Goal: Information Seeking & Learning: Check status

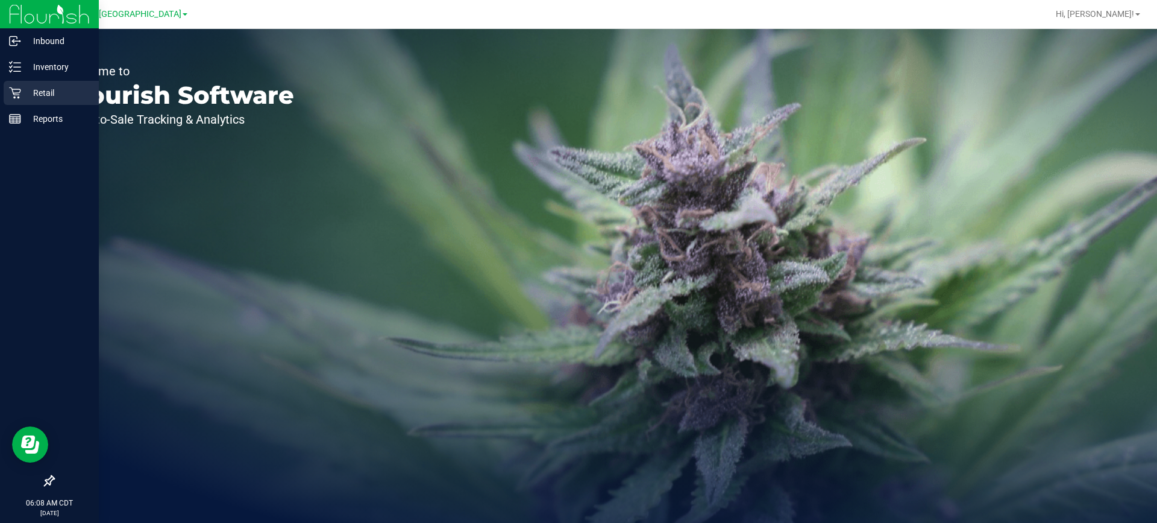
click at [10, 95] on icon at bounding box center [15, 93] width 12 height 12
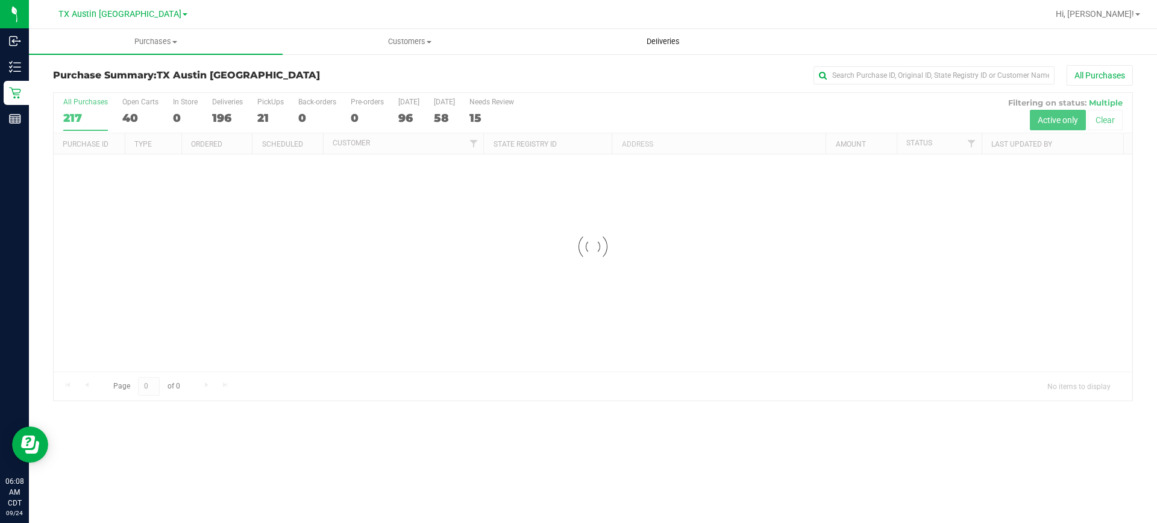
click at [665, 36] on span "Deliveries" at bounding box center [663, 41] width 66 height 11
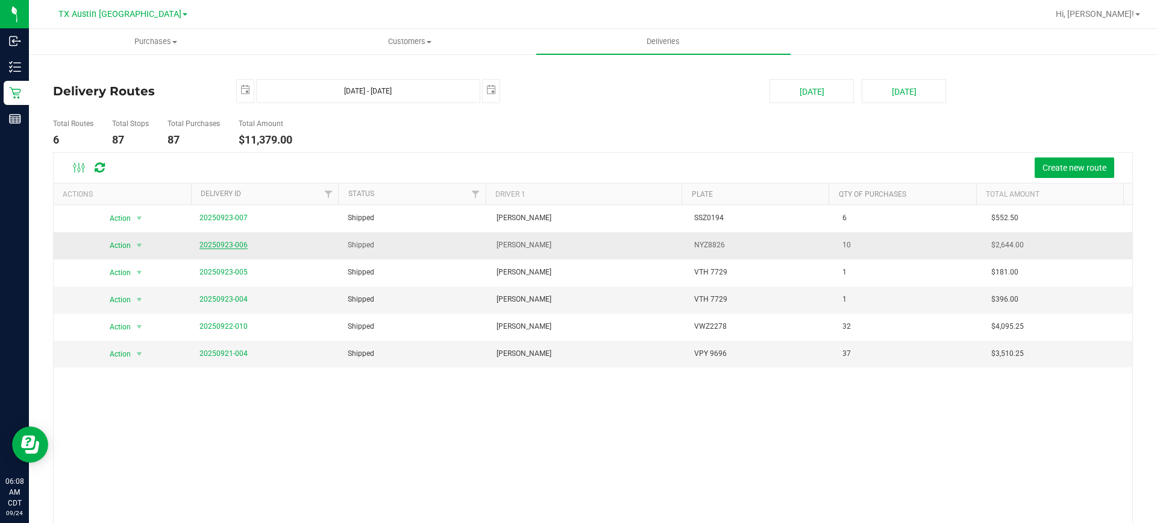
click at [207, 243] on link "20250923-006" at bounding box center [223, 244] width 48 height 8
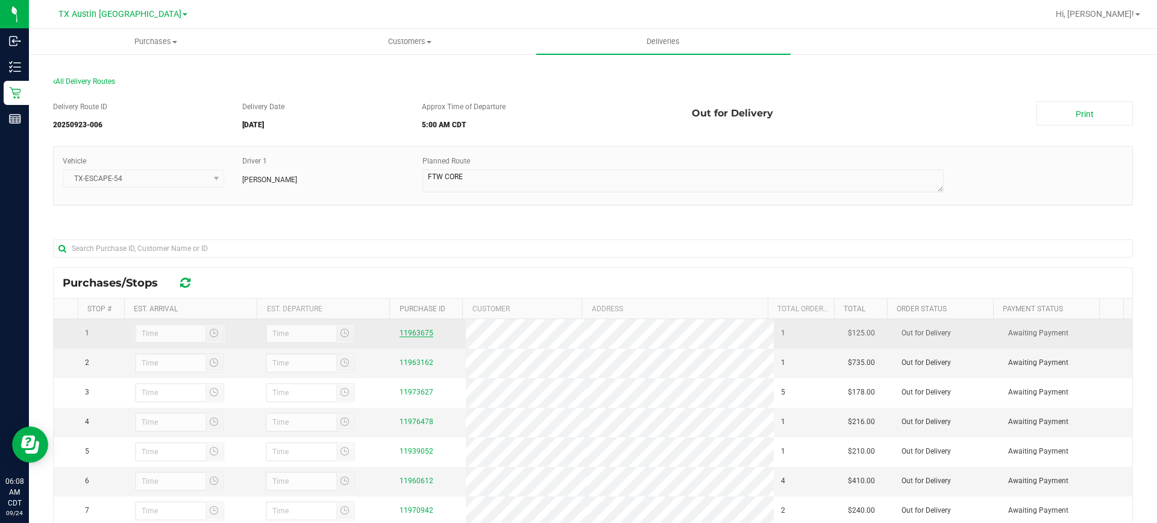
click at [406, 330] on link "11963675" at bounding box center [417, 332] width 34 height 8
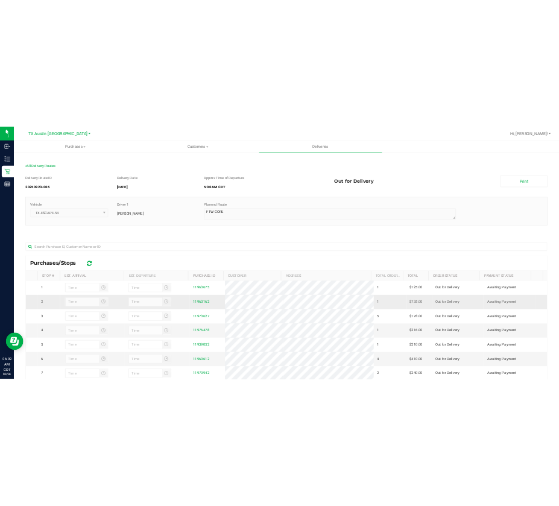
scroll to position [121, 0]
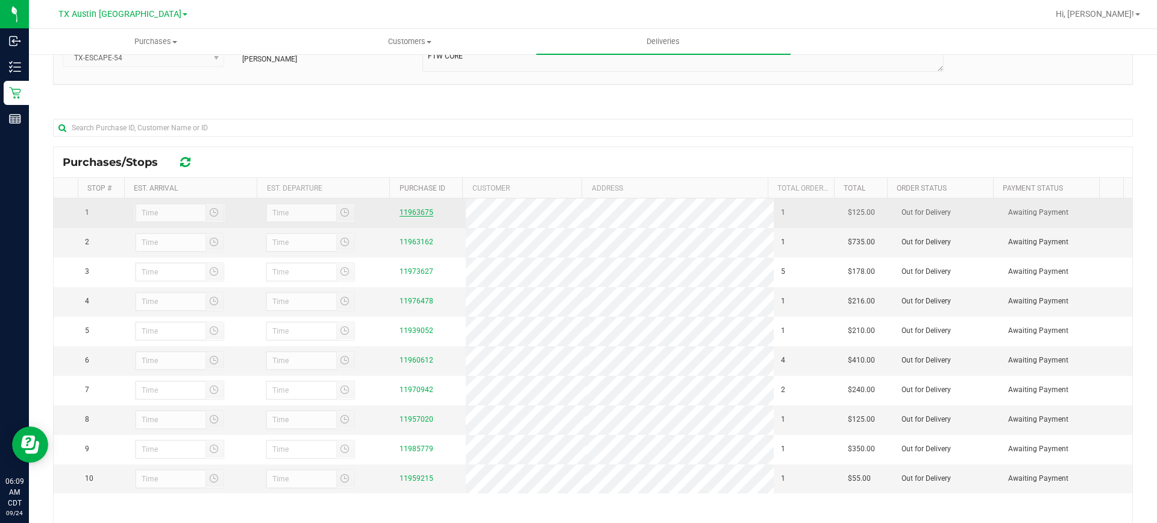
click at [413, 216] on link "11963675" at bounding box center [417, 212] width 34 height 8
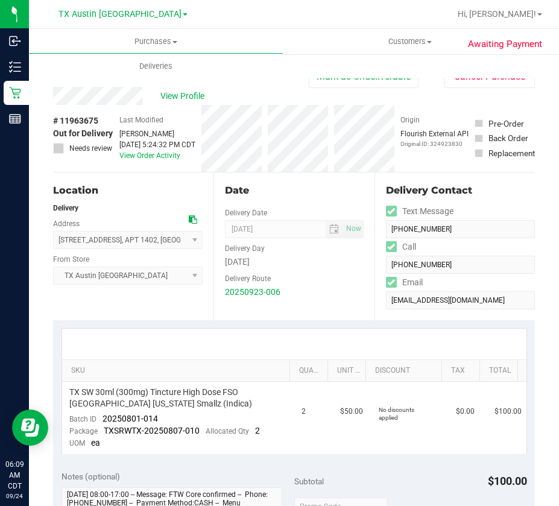
click at [118, 81] on div "Back [PERSON_NAME] as Undeliverable Cancel Purchase" at bounding box center [294, 76] width 482 height 22
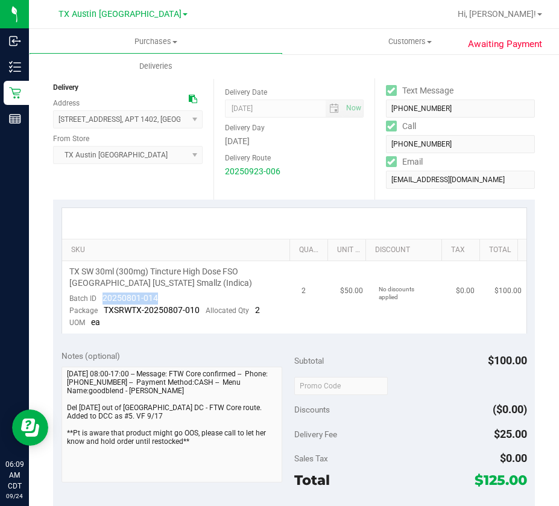
drag, startPoint x: 159, startPoint y: 296, endPoint x: 102, endPoint y: 295, distance: 57.3
click at [102, 295] on td "TX SW 30ml (300mg) Tincture High Dose FSO [GEOGRAPHIC_DATA] [US_STATE] Smallz (…" at bounding box center [178, 297] width 232 height 72
copy span "20250801-014"
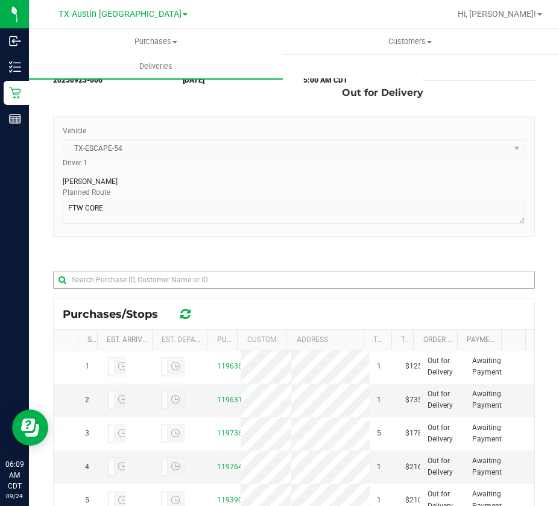
scroll to position [121, 0]
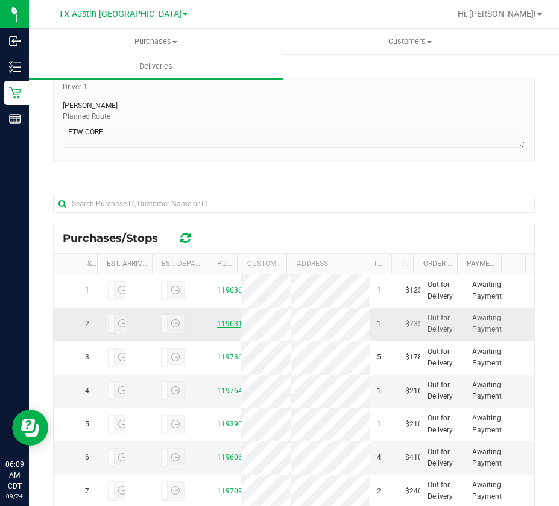
click at [221, 328] on link "11963162" at bounding box center [234, 323] width 34 height 8
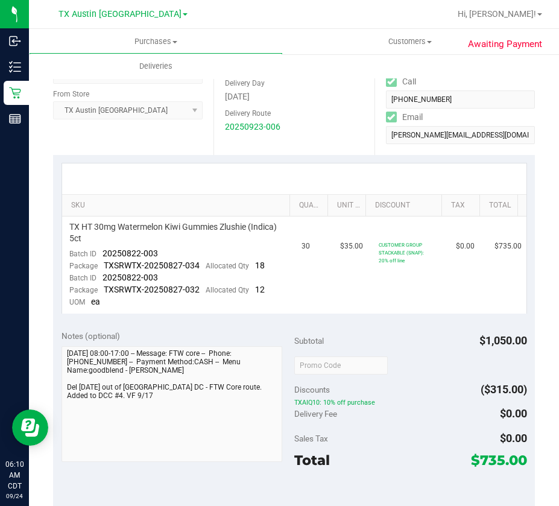
scroll to position [241, 0]
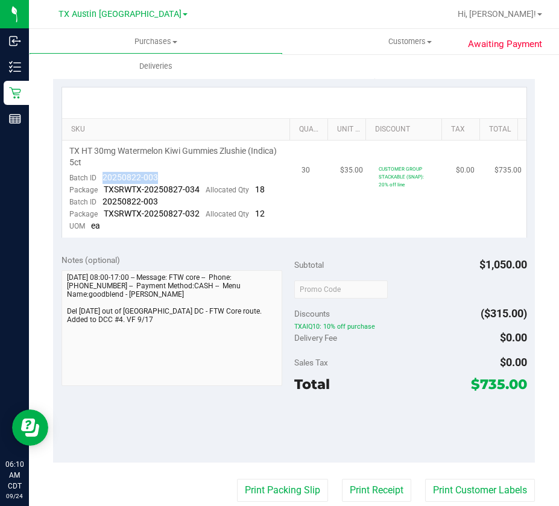
drag, startPoint x: 145, startPoint y: 181, endPoint x: 98, endPoint y: 181, distance: 47.6
click at [98, 181] on td "TX HT 30mg Watermelon Kiwi Gummies Zlushie (Indica) 5ct Batch ID 20250822-003 P…" at bounding box center [178, 188] width 232 height 96
copy span "20250822-003"
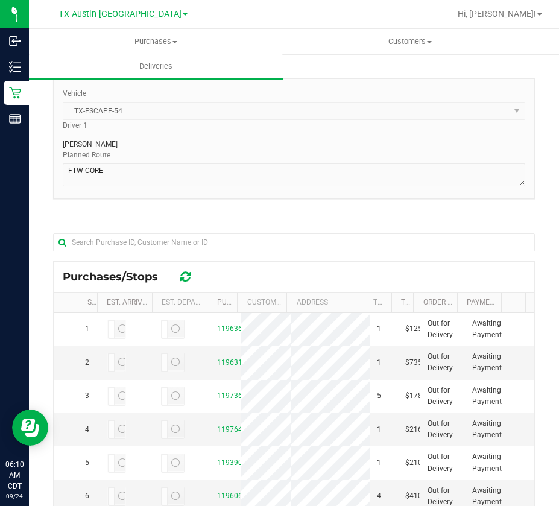
scroll to position [181, 0]
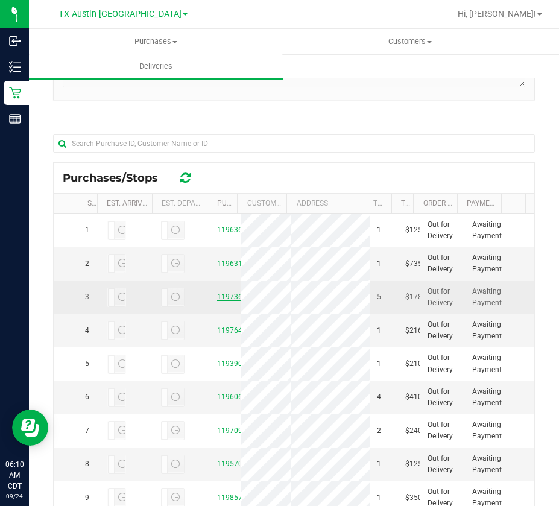
click at [222, 301] on link "11973627" at bounding box center [234, 296] width 34 height 8
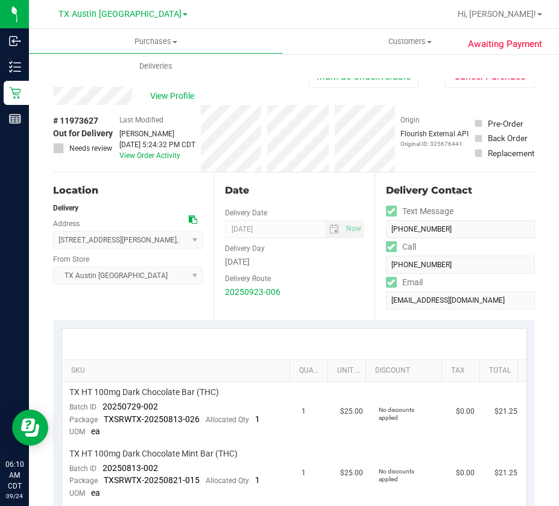
click at [108, 105] on div "# 11973627 Out for Delivery Needs review" at bounding box center [83, 138] width 60 height 67
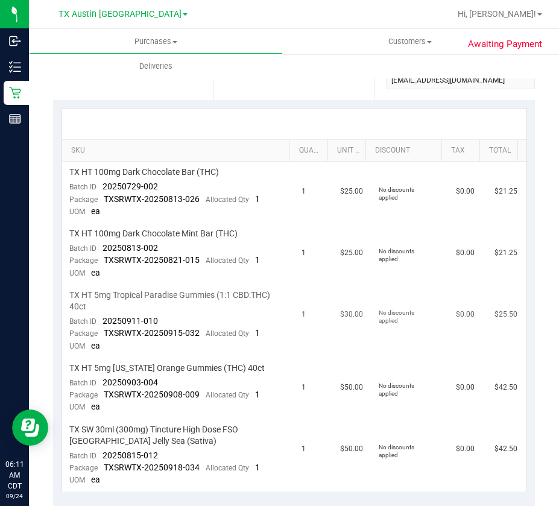
scroll to position [241, 0]
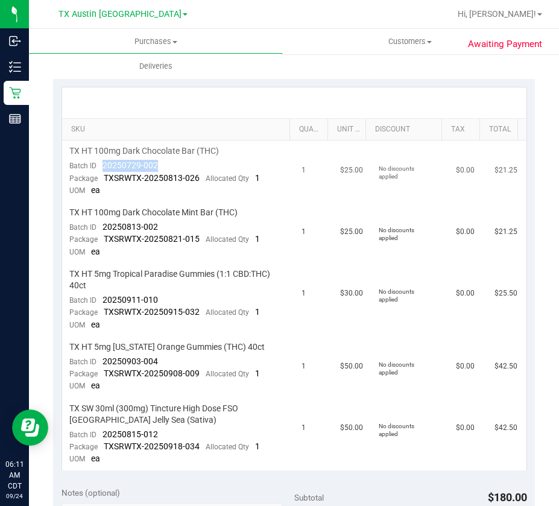
drag, startPoint x: 167, startPoint y: 162, endPoint x: 98, endPoint y: 165, distance: 68.8
click at [98, 165] on td "TX HT 100mg Dark Chocolate Bar (THC) Batch ID 20250729-002 Package TXSRWTX-2025…" at bounding box center [178, 170] width 232 height 61
copy span "20250729-002"
drag, startPoint x: 162, startPoint y: 225, endPoint x: 99, endPoint y: 231, distance: 62.4
click at [99, 231] on td "TX HT 100mg Dark Chocolate Mint Bar (THC) Batch ID 20250813-002 Package TXSRWTX…" at bounding box center [178, 232] width 232 height 61
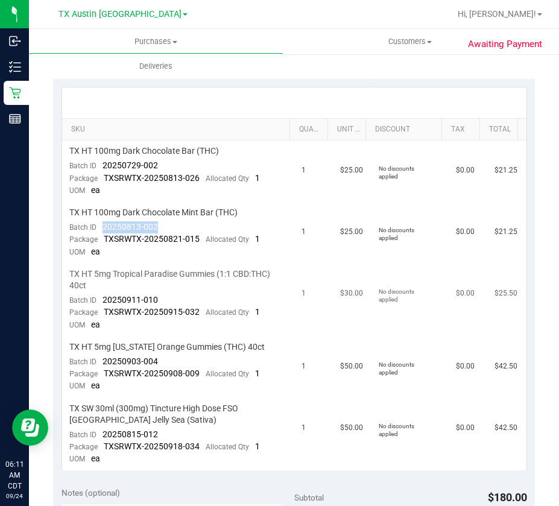
copy span "20250813-002"
drag, startPoint x: 164, startPoint y: 297, endPoint x: 107, endPoint y: 301, distance: 57.4
click at [102, 300] on td "TX HT 5mg Tropical Paradise Gummies (1:1 CBD:THC) 40ct Batch ID 20250911-010 Pa…" at bounding box center [178, 299] width 232 height 73
copy span "20250911-010"
drag, startPoint x: 157, startPoint y: 357, endPoint x: 97, endPoint y: 357, distance: 60.3
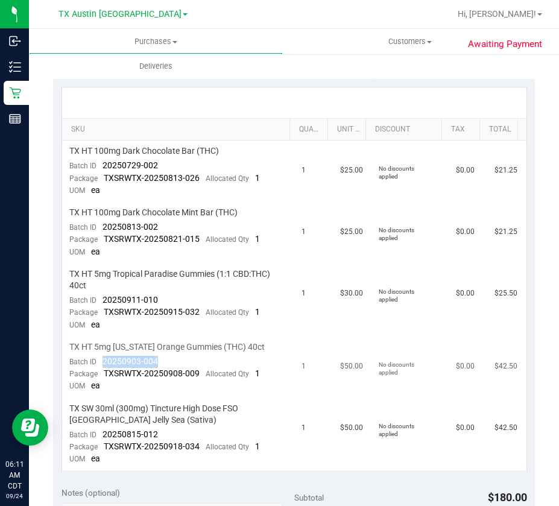
click at [97, 357] on td "TX HT 5mg [US_STATE] Orange Gummies (THC) 40ct Batch ID 20250903-004 Package TX…" at bounding box center [178, 366] width 232 height 61
copy span "20250903-004"
drag, startPoint x: 159, startPoint y: 435, endPoint x: 103, endPoint y: 436, distance: 56.1
click at [103, 436] on td "TX SW 30ml (300mg) Tincture High Dose FSO [GEOGRAPHIC_DATA] Jelly Sea (Sativa) …" at bounding box center [178, 434] width 232 height 72
copy span "20250815-012"
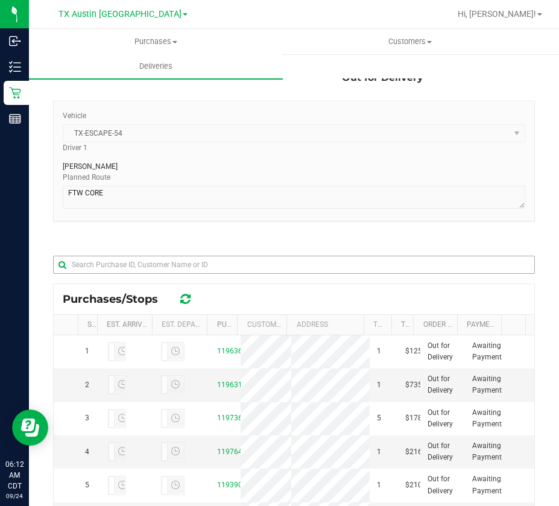
scroll to position [170, 0]
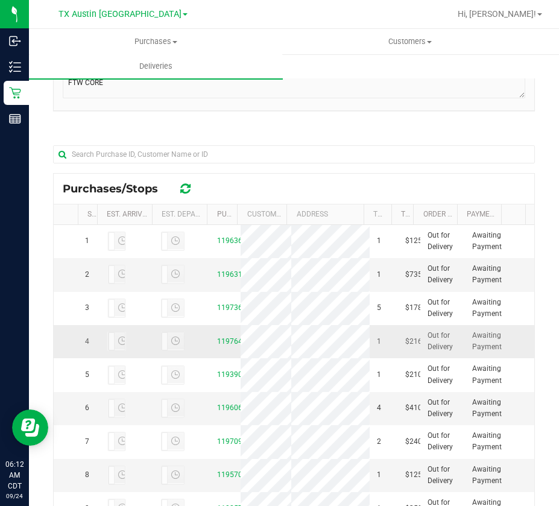
click at [223, 347] on div "11976478" at bounding box center [225, 341] width 16 height 11
click at [222, 345] on link "11976478" at bounding box center [234, 341] width 34 height 8
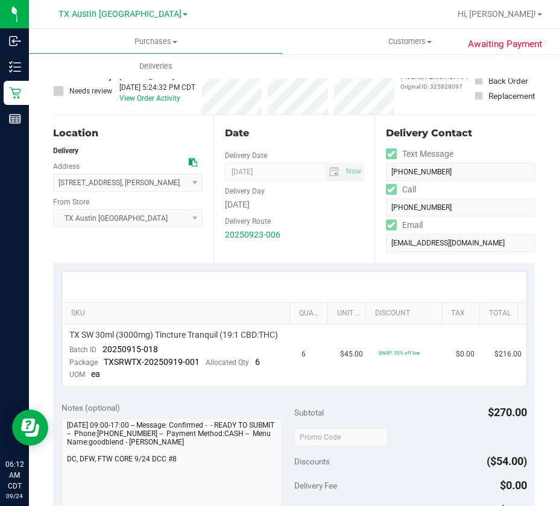
scroll to position [121, 0]
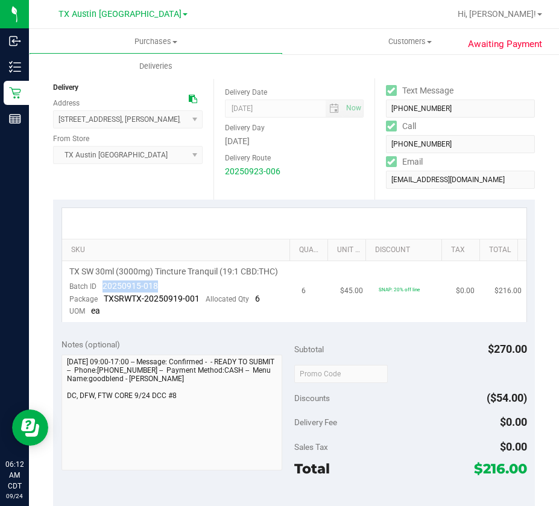
drag, startPoint x: 162, startPoint y: 300, endPoint x: 101, endPoint y: 298, distance: 60.3
click at [101, 298] on td "TX SW 30ml (3000mg) Tincture Tranquil (19:1 CBD:THC) Batch ID 20250915-018 Pack…" at bounding box center [178, 291] width 232 height 61
copy span "20250915-018"
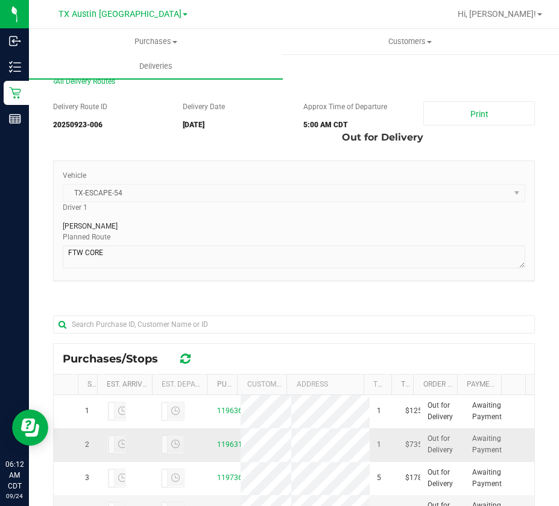
scroll to position [271, 0]
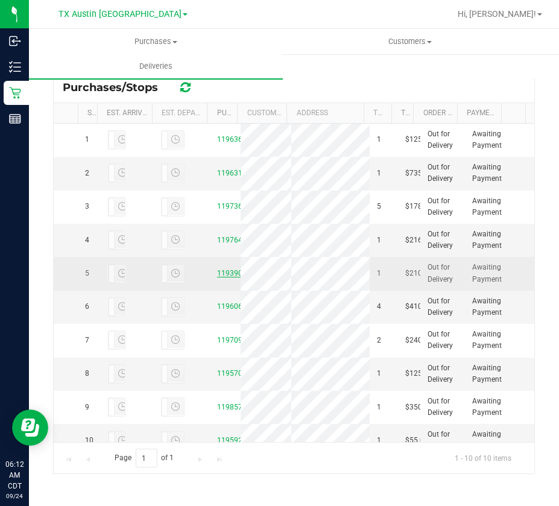
click at [217, 277] on link "11939052" at bounding box center [234, 273] width 34 height 8
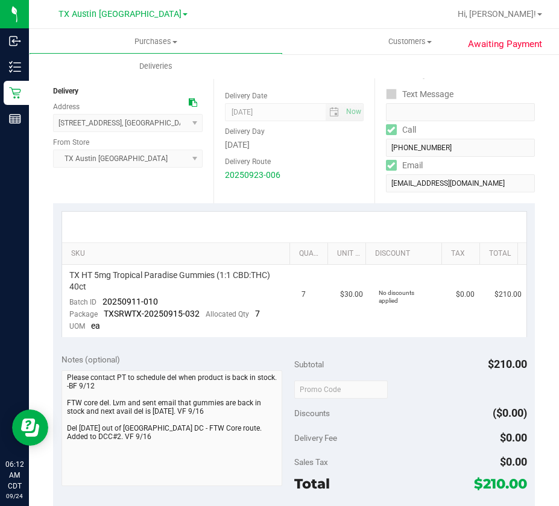
scroll to position [181, 0]
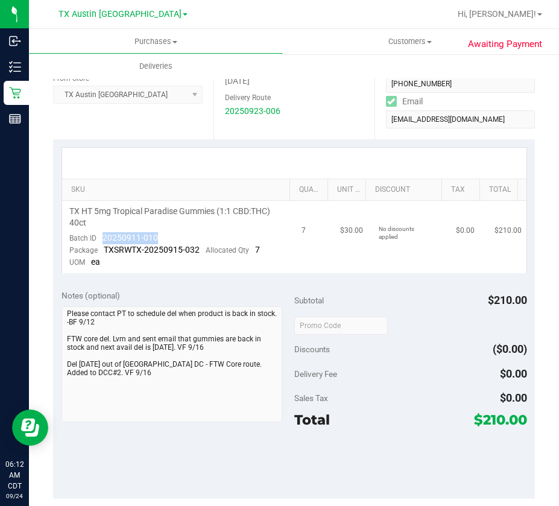
drag, startPoint x: 161, startPoint y: 238, endPoint x: 98, endPoint y: 234, distance: 63.4
click at [98, 234] on td "TX HT 5mg Tropical Paradise Gummies (1:1 CBD:THC) 40ct Batch ID 20250911-010 Pa…" at bounding box center [178, 237] width 232 height 72
copy span "20250911-010"
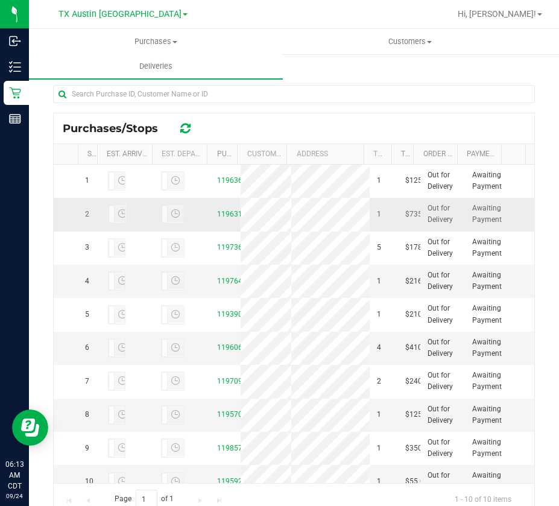
scroll to position [271, 0]
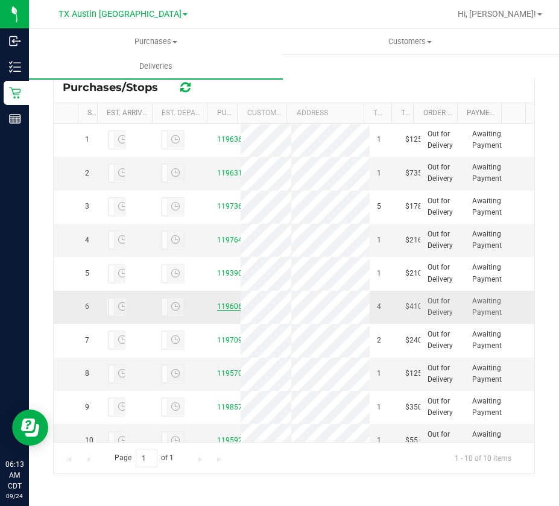
click at [219, 310] on link "11960612" at bounding box center [234, 306] width 34 height 8
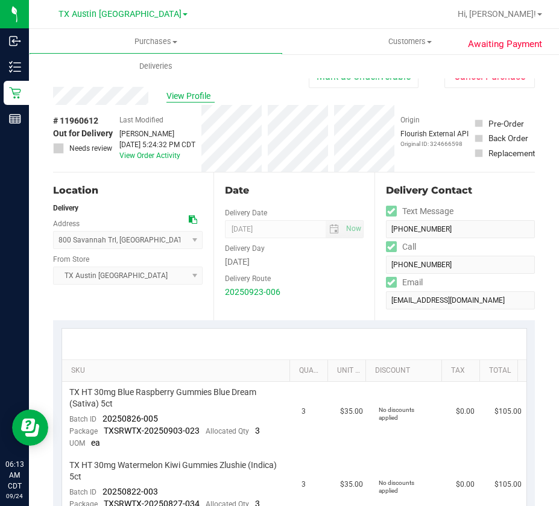
click at [196, 102] on span "View Profile" at bounding box center [190, 96] width 48 height 13
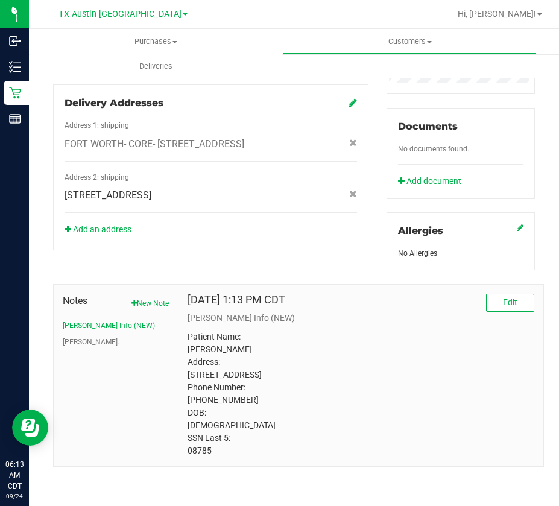
scroll to position [420, 0]
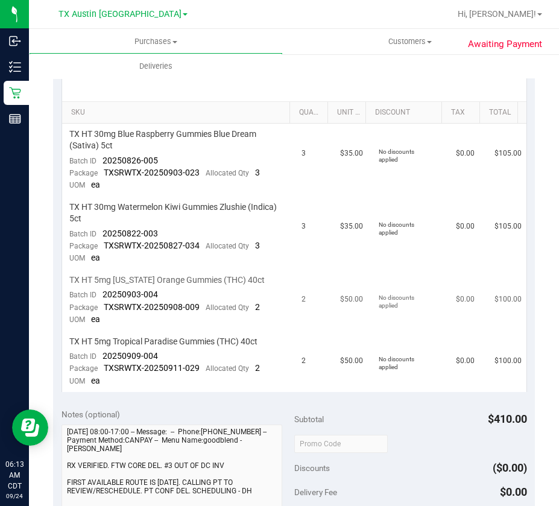
scroll to position [239, 0]
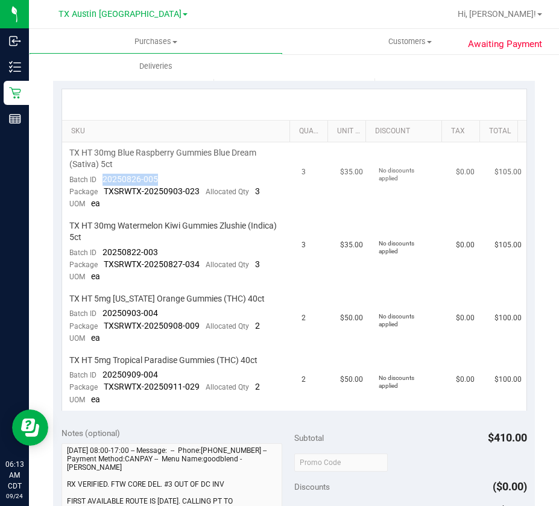
drag, startPoint x: 162, startPoint y: 177, endPoint x: 101, endPoint y: 183, distance: 60.6
click at [101, 183] on td "TX HT 30mg Blue Raspberry Gummies Blue Dream (Sativa) 5ct Batch ID 20250826-005…" at bounding box center [178, 178] width 232 height 73
copy span "20250826-005"
drag, startPoint x: 151, startPoint y: 251, endPoint x: 130, endPoint y: 254, distance: 21.3
click at [130, 254] on span "20250822-003" at bounding box center [129, 252] width 55 height 10
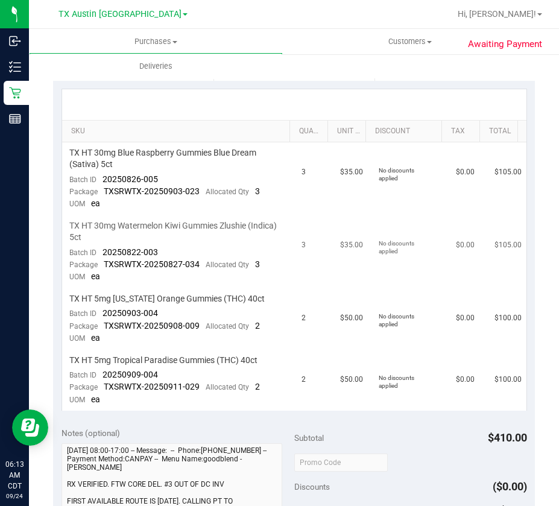
click at [155, 250] on span "20250822-003" at bounding box center [129, 252] width 55 height 10
drag, startPoint x: 157, startPoint y: 249, endPoint x: 99, endPoint y: 256, distance: 57.6
click at [99, 256] on td "TX HT 30mg Watermelon Kiwi Gummies Zlushie (Indica) 5ct Batch ID 20250822-003 P…" at bounding box center [178, 251] width 232 height 73
drag, startPoint x: 180, startPoint y: 312, endPoint x: 101, endPoint y: 312, distance: 78.9
click at [101, 312] on td "TX HT 5mg [US_STATE] Orange Gummies (THC) 40ct Batch ID 20250903-004 Package TX…" at bounding box center [178, 318] width 232 height 61
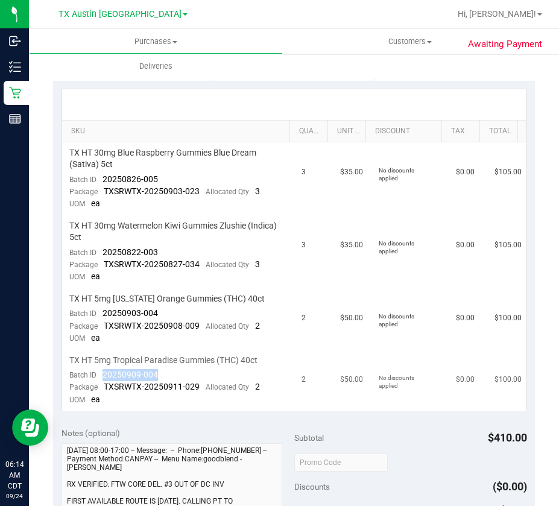
drag, startPoint x: 164, startPoint y: 372, endPoint x: 103, endPoint y: 379, distance: 61.2
click at [103, 379] on td "TX HT 5mg Tropical Paradise Gummies (THC) 40ct Batch ID 20250909-004 Package TX…" at bounding box center [178, 380] width 232 height 61
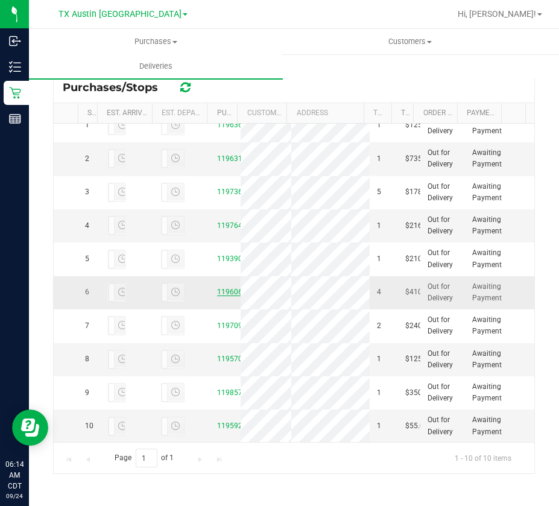
scroll to position [142, 0]
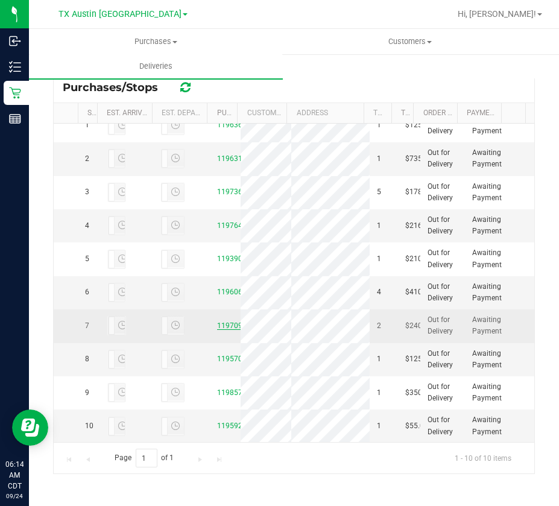
click at [219, 321] on link "11970942" at bounding box center [234, 325] width 34 height 8
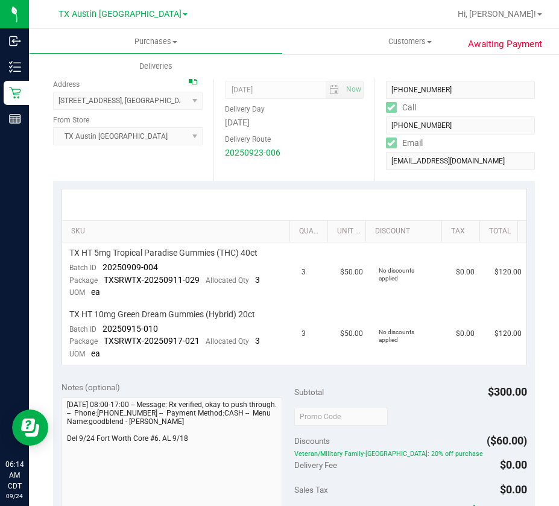
scroll to position [241, 0]
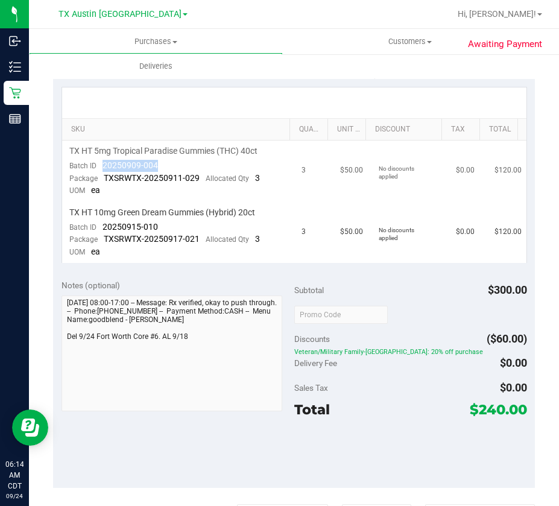
drag, startPoint x: 162, startPoint y: 164, endPoint x: 102, endPoint y: 166, distance: 59.7
click at [103, 164] on td "TX HT 5mg Tropical Paradise Gummies (THC) 40ct Batch ID 20250909-004 Package TX…" at bounding box center [178, 170] width 232 height 61
drag, startPoint x: 157, startPoint y: 223, endPoint x: 100, endPoint y: 226, distance: 57.3
click at [100, 226] on td "TX HT 10mg Green Dream Gummies (Hybrid) 20ct Batch ID 20250915-010 Package TXSR…" at bounding box center [178, 232] width 232 height 61
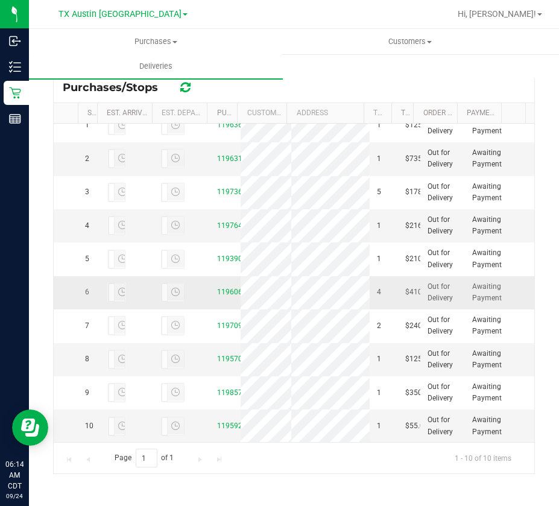
scroll to position [142, 0]
click at [219, 354] on link "11957020" at bounding box center [234, 358] width 34 height 8
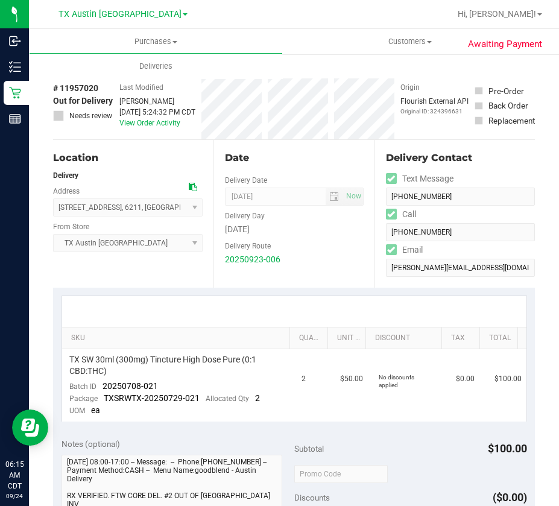
scroll to position [121, 0]
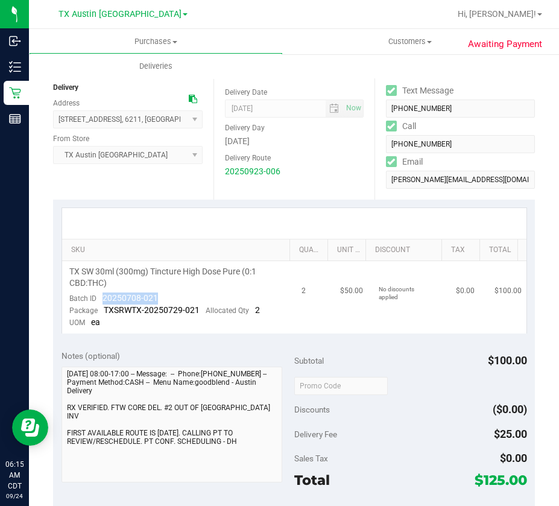
drag, startPoint x: 169, startPoint y: 292, endPoint x: 103, endPoint y: 301, distance: 66.9
click at [103, 301] on td "TX SW 30ml (300mg) Tincture High Dose Pure (0:1 CBD:THC) Batch ID 20250708-021 …" at bounding box center [178, 297] width 232 height 72
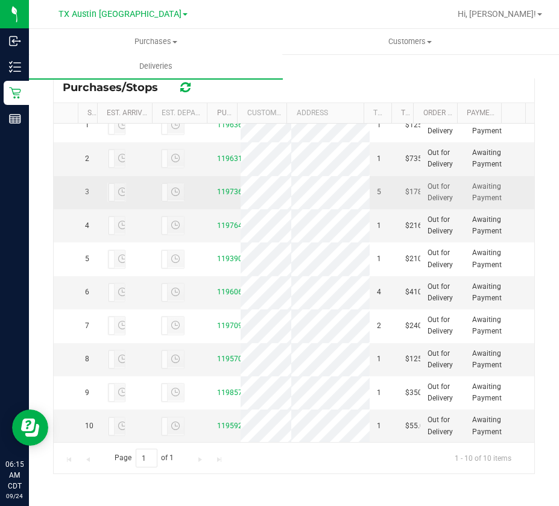
scroll to position [142, 0]
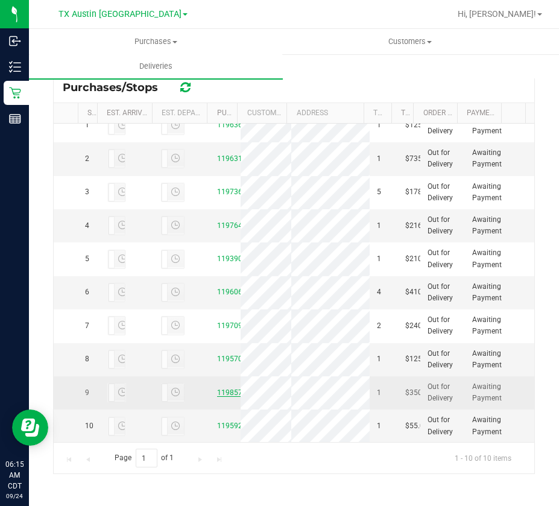
click at [221, 388] on link "11985779" at bounding box center [234, 392] width 34 height 8
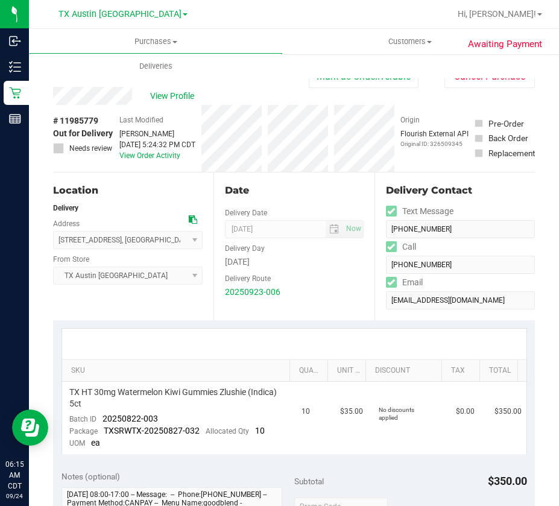
scroll to position [181, 0]
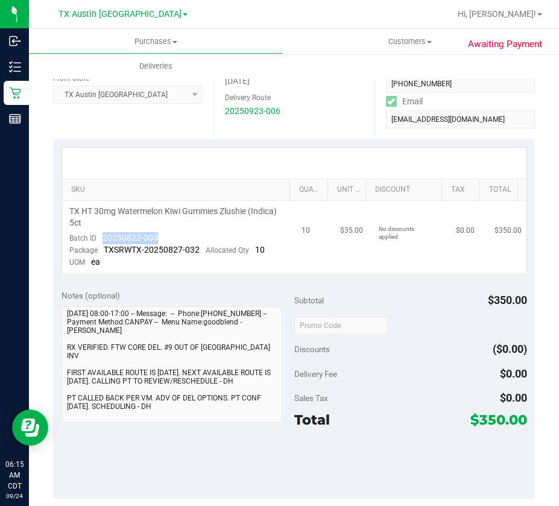
drag, startPoint x: 164, startPoint y: 236, endPoint x: 100, endPoint y: 242, distance: 64.2
click at [100, 242] on td "TX HT 30mg Watermelon Kiwi Gummies Zlushie (Indica) 5ct Batch ID 20250822-003 P…" at bounding box center [178, 237] width 232 height 72
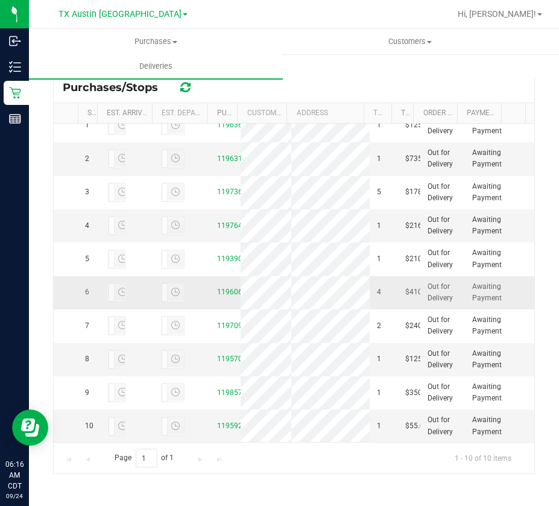
scroll to position [142, 0]
click at [218, 421] on link "11959215" at bounding box center [234, 425] width 34 height 8
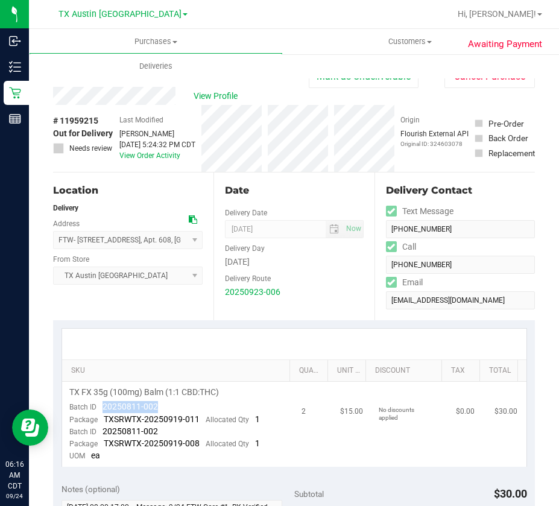
drag, startPoint x: 149, startPoint y: 404, endPoint x: 103, endPoint y: 407, distance: 45.9
click at [103, 407] on td "TX FX 35g (100mg) Balm (1:1 CBD:THC) Batch ID 20250811-002 Package TXSRWTX-2025…" at bounding box center [178, 423] width 232 height 85
